Goal: Information Seeking & Learning: Learn about a topic

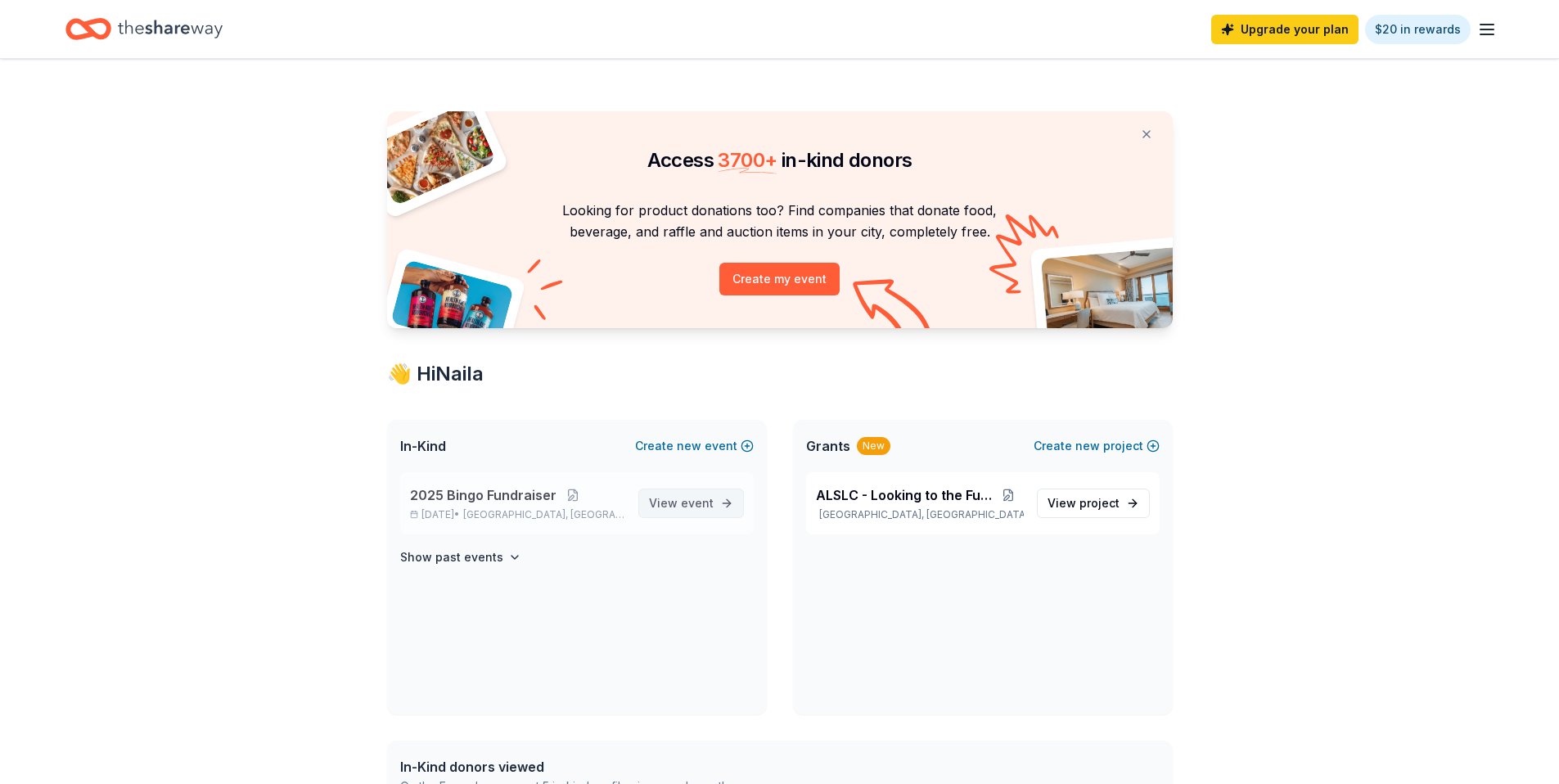
click at [686, 503] on span "event" at bounding box center [697, 502] width 33 height 14
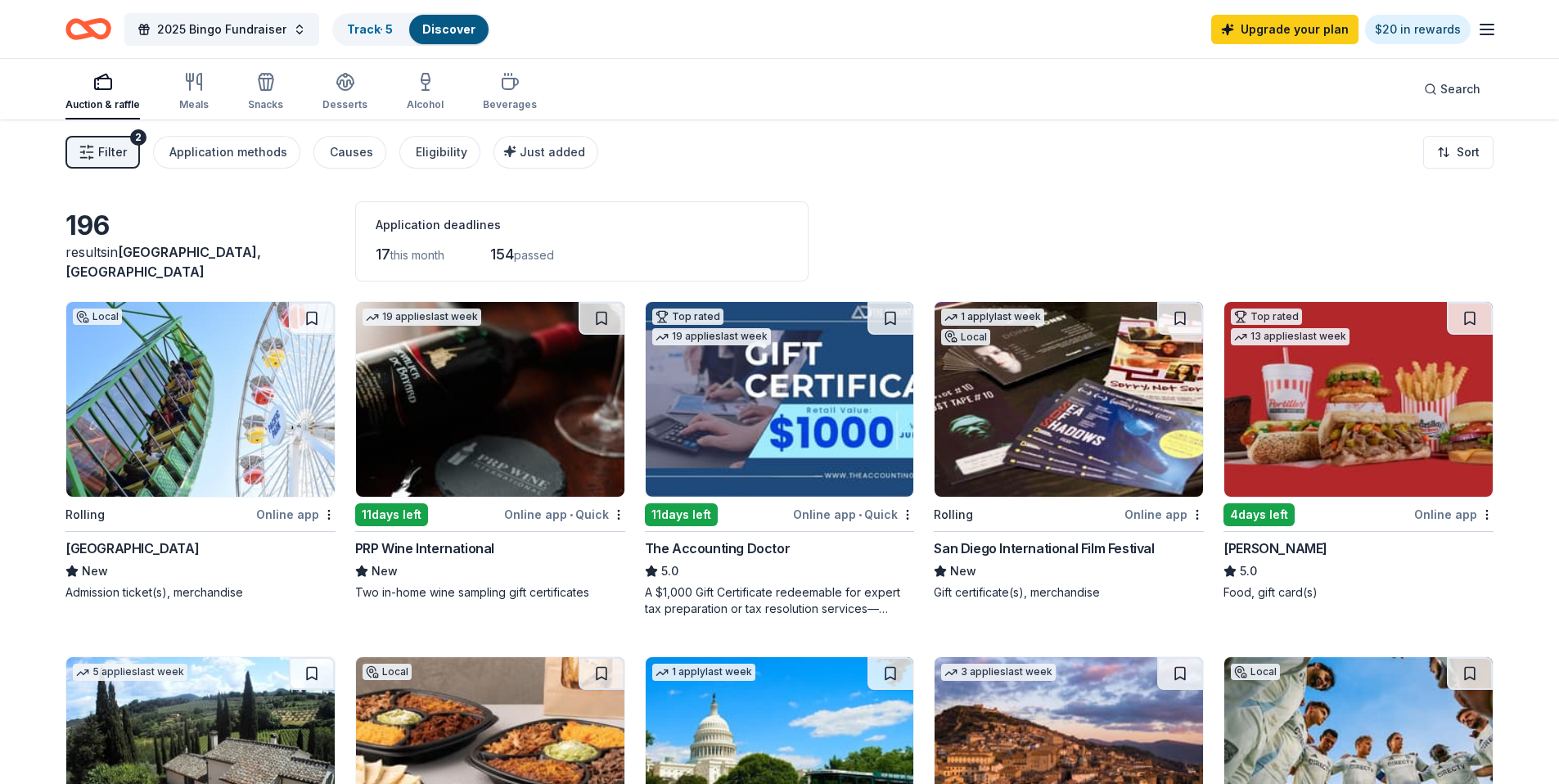
click at [107, 157] on span "Filter" at bounding box center [112, 152] width 29 height 19
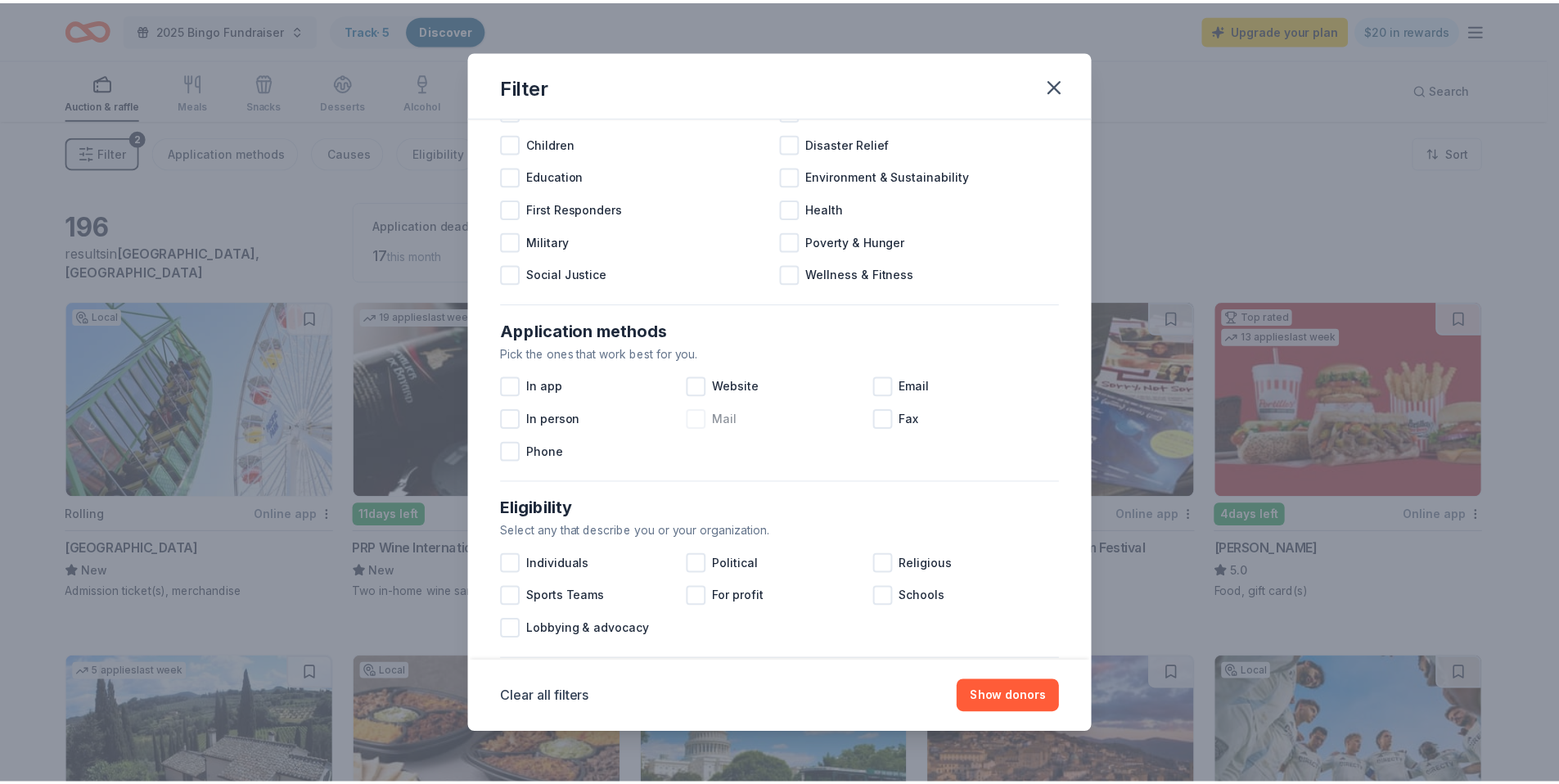
scroll to position [645, 0]
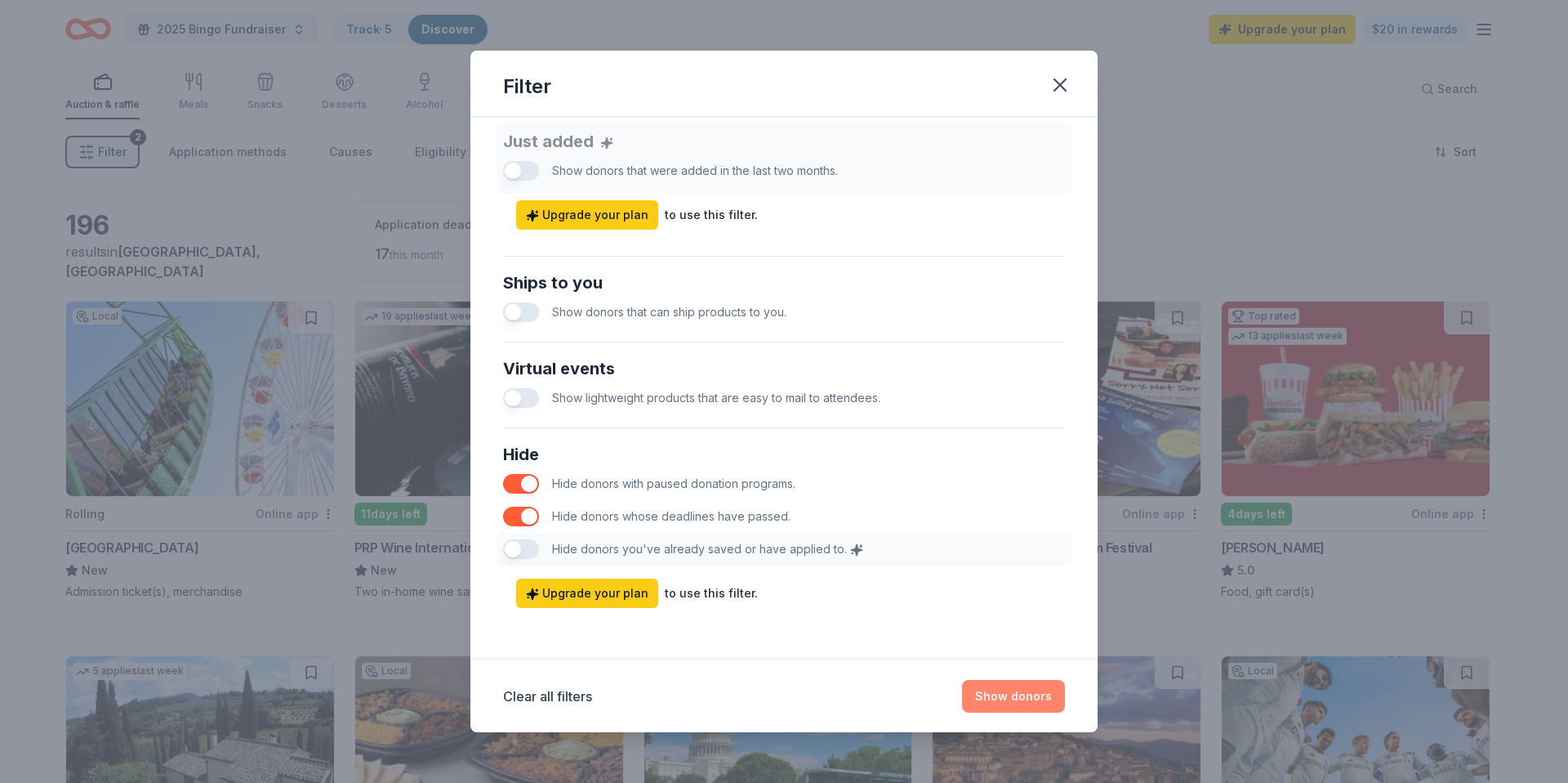
click at [1029, 705] on button "Show donors" at bounding box center [1013, 696] width 103 height 33
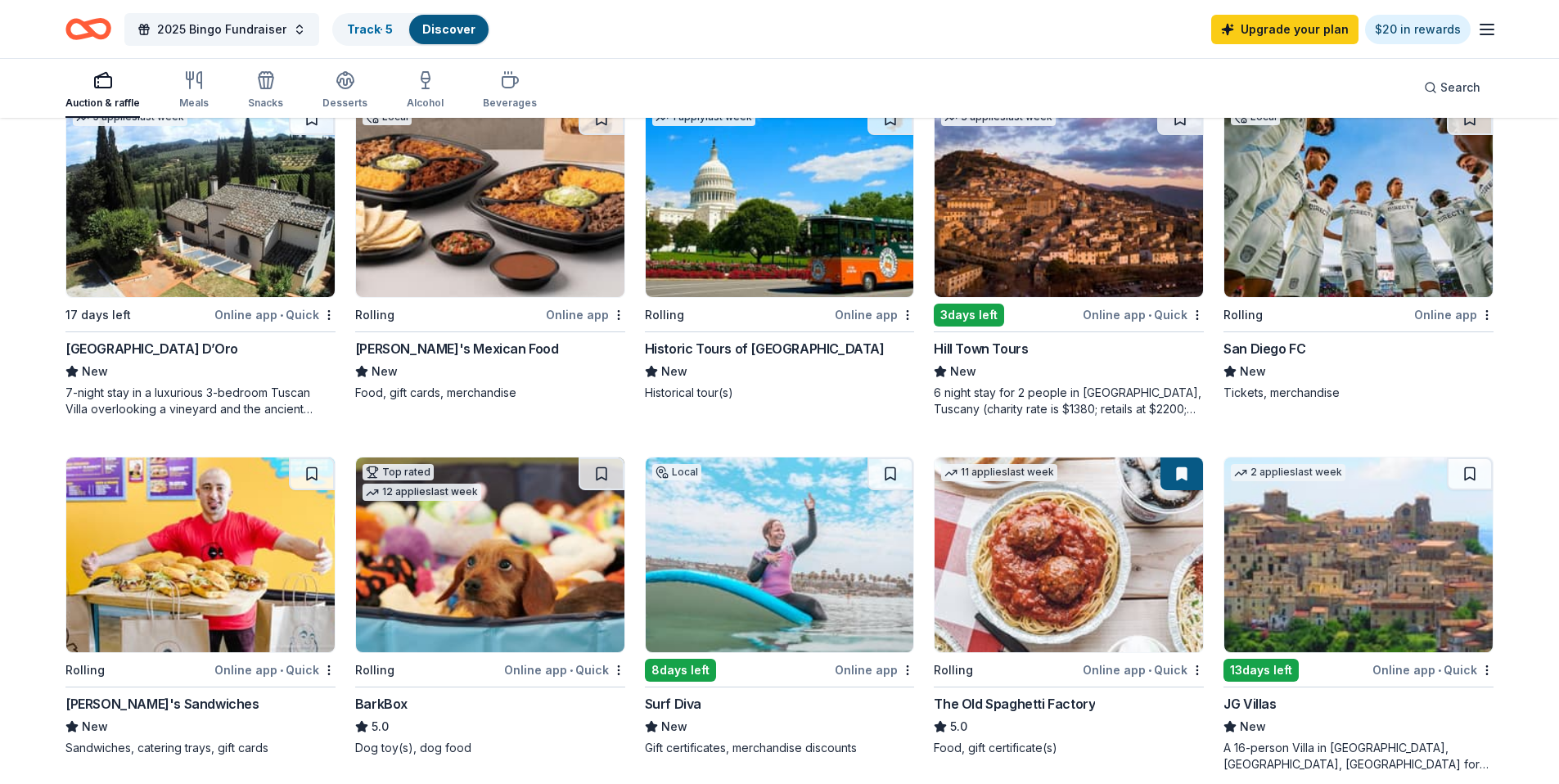
scroll to position [561, 0]
